Goal: Transaction & Acquisition: Subscribe to service/newsletter

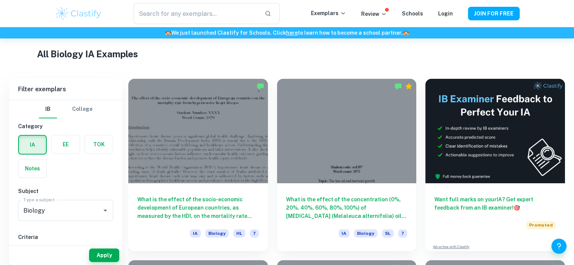
scroll to position [183, 0]
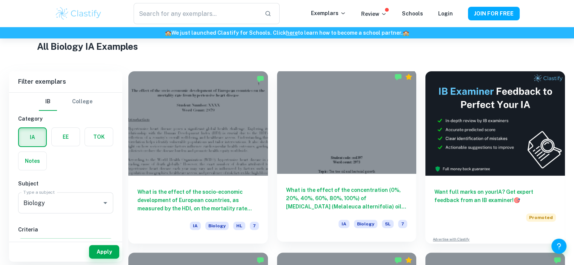
click at [341, 192] on h6 "What is the effect of the concentration (0%, 20%, 40%, 60%, 80%, 100%) of [MEDI…" at bounding box center [346, 198] width 121 height 25
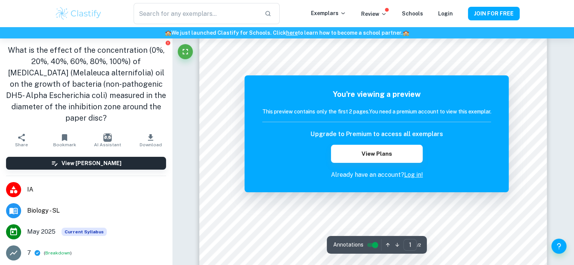
scroll to position [172, 0]
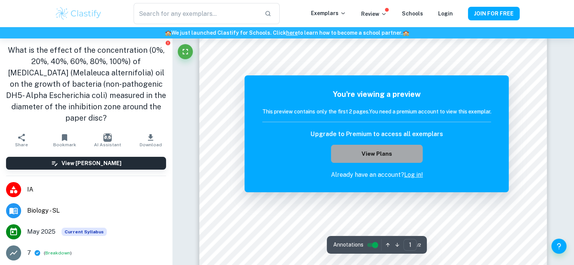
click at [350, 159] on button "View Plans" at bounding box center [376, 154] width 91 height 18
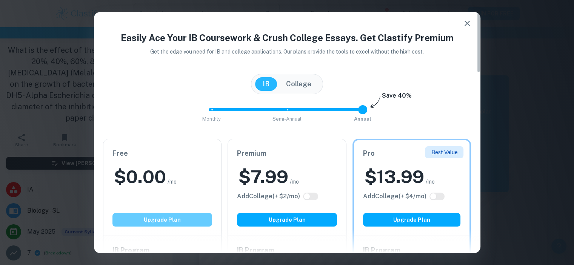
click at [163, 215] on button "Upgrade Plan" at bounding box center [162, 220] width 100 height 14
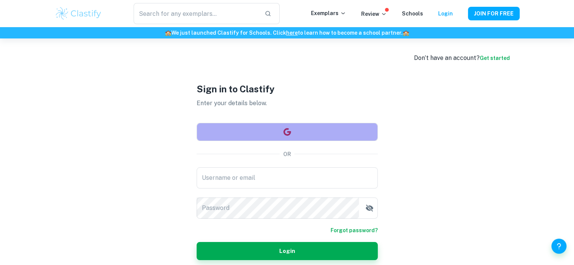
click at [284, 135] on icon "button" at bounding box center [286, 131] width 9 height 9
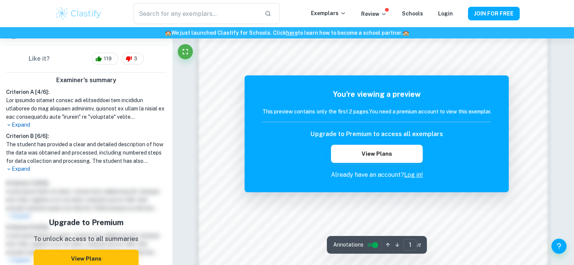
scroll to position [790, 0]
